Goal: Task Accomplishment & Management: Use online tool/utility

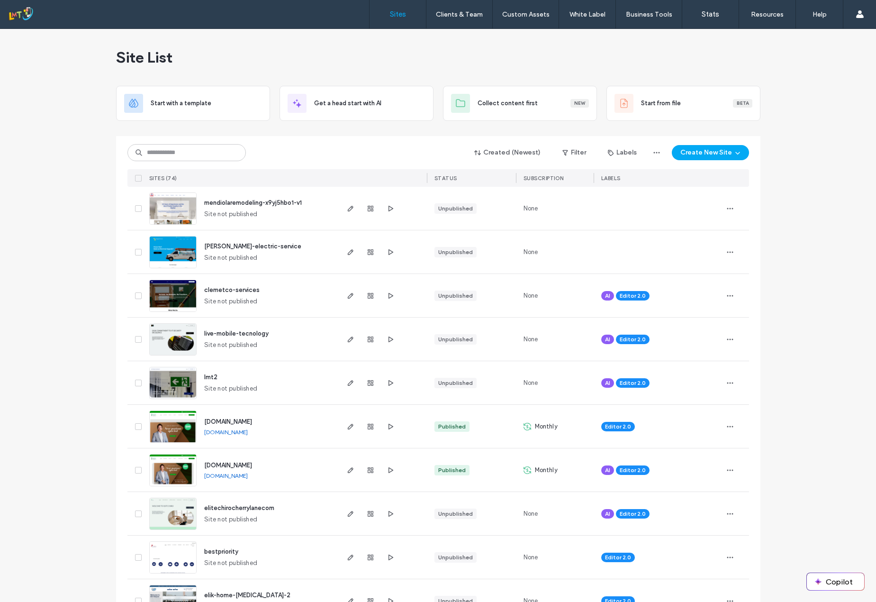
drag, startPoint x: 793, startPoint y: 135, endPoint x: 786, endPoint y: 151, distance: 17.8
click at [341, 297] on div at bounding box center [382, 295] width 90 height 43
click at [347, 297] on use "button" at bounding box center [350, 296] width 6 height 6
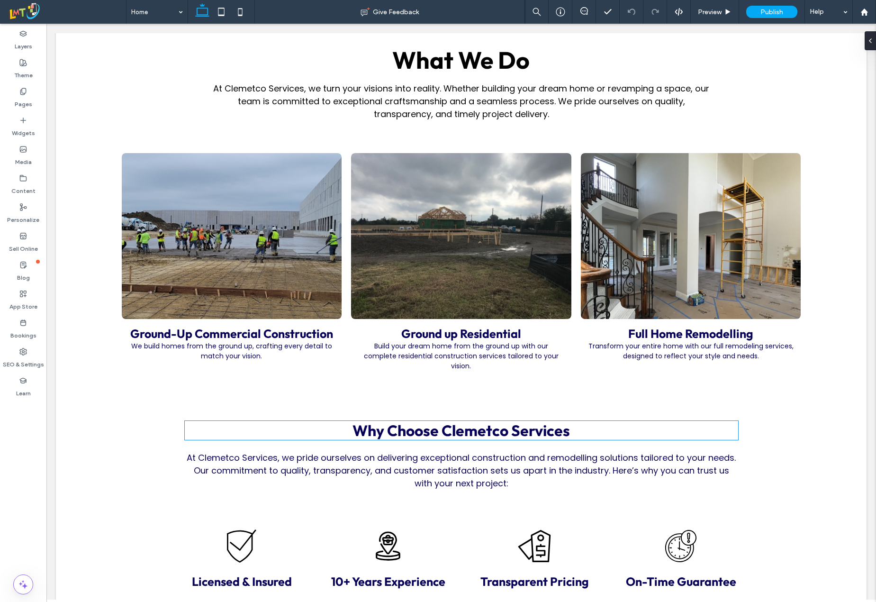
scroll to position [379, 0]
